Goal: Transaction & Acquisition: Book appointment/travel/reservation

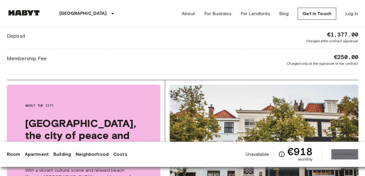
scroll to position [775, 0]
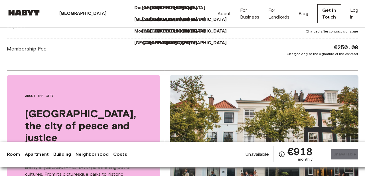
click at [143, 46] on p "[GEOGRAPHIC_DATA]" at bounding box center [167, 43] width 48 height 7
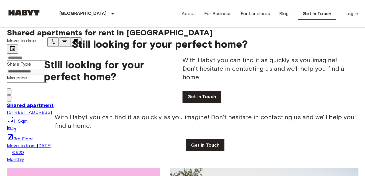
scroll to position [26, 0]
click at [30, 108] on span "Shared apartment" at bounding box center [30, 105] width 47 height 6
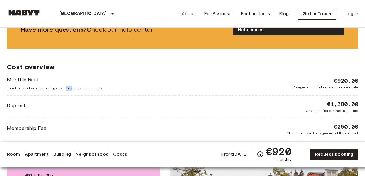
scroll to position [717, 0]
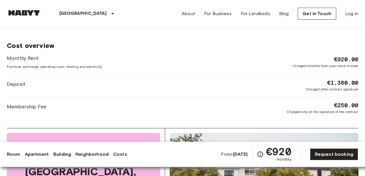
click at [253, 75] on div "Monthly Rent Furniture surcharge, operating costs, heating and electricity €920…" at bounding box center [182, 84] width 351 height 60
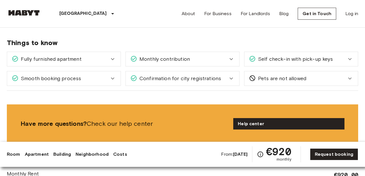
scroll to position [605, 0]
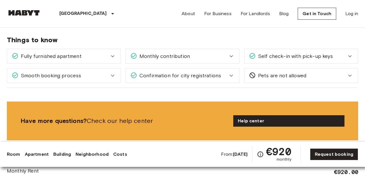
click at [104, 52] on div "Fully furnished apartment" at bounding box center [64, 56] width 114 height 14
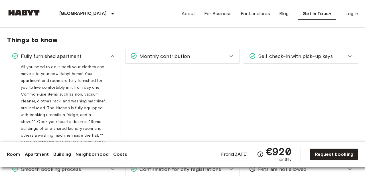
click at [104, 53] on div "Fully furnished apartment" at bounding box center [61, 55] width 98 height 7
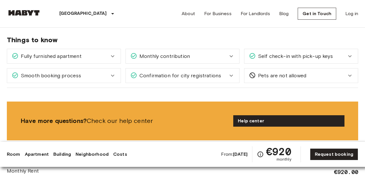
click at [157, 60] on span "Monthly contribution" at bounding box center [163, 55] width 53 height 7
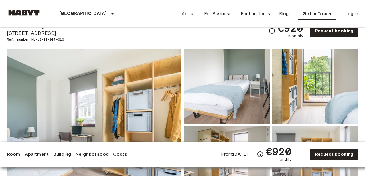
scroll to position [17, 0]
